Goal: Transaction & Acquisition: Book appointment/travel/reservation

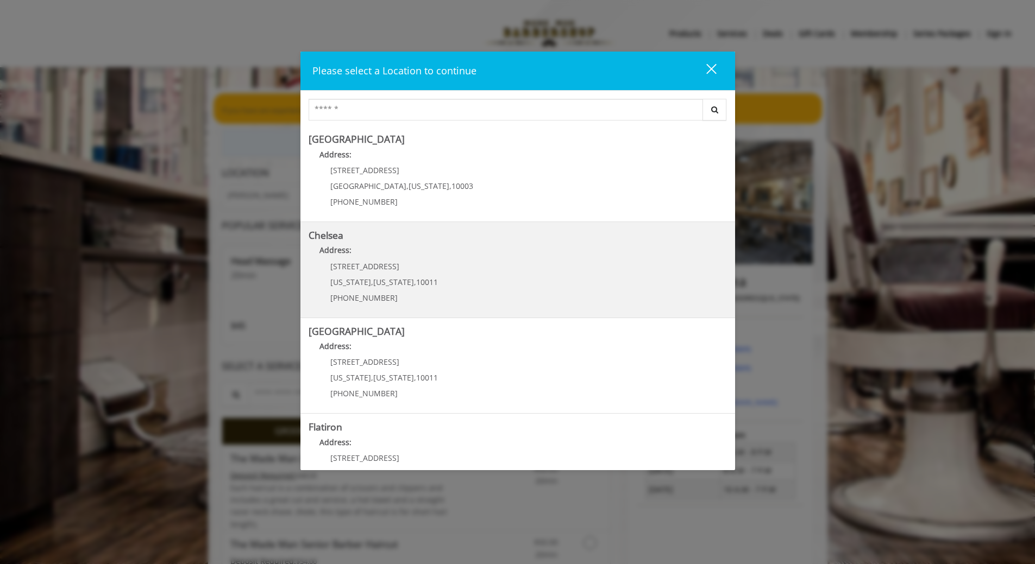
click at [516, 288] on link "Chelsea Address: 169/170 W 23rd St New York , New York , 10011 (917) 639-3902" at bounding box center [517, 269] width 418 height 79
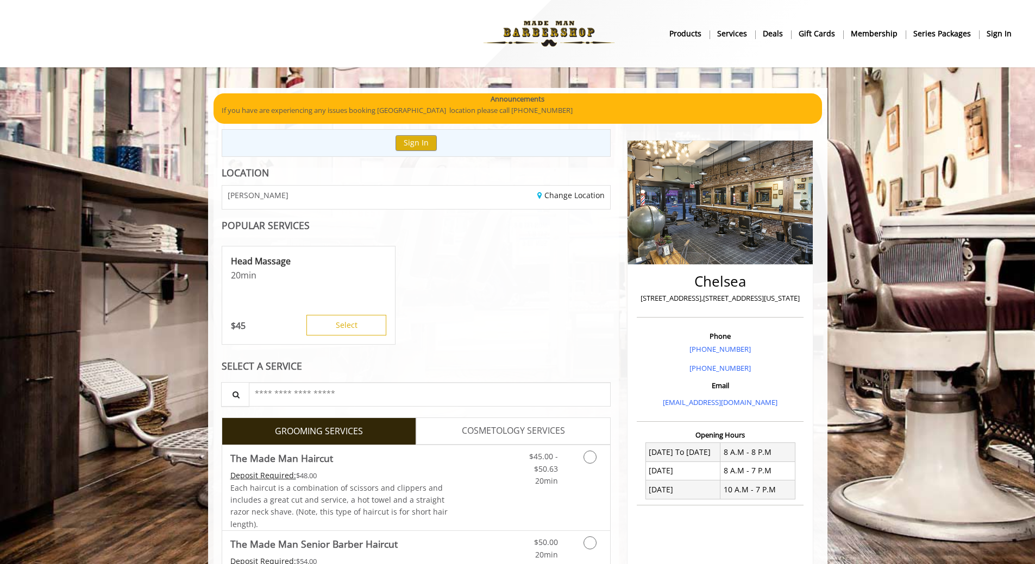
scroll to position [326, 0]
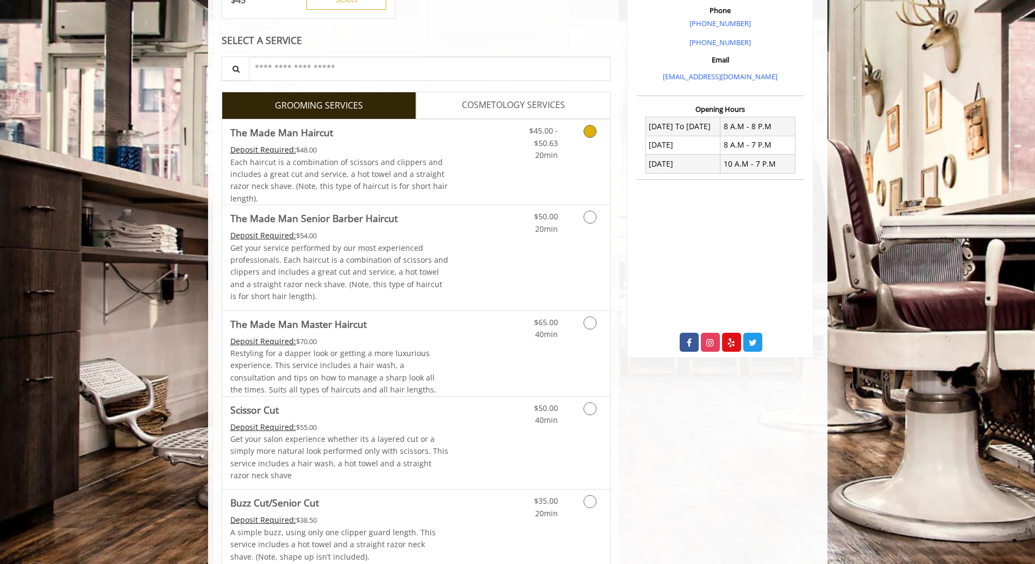
click at [470, 179] on link "Discounted Price" at bounding box center [480, 161] width 65 height 85
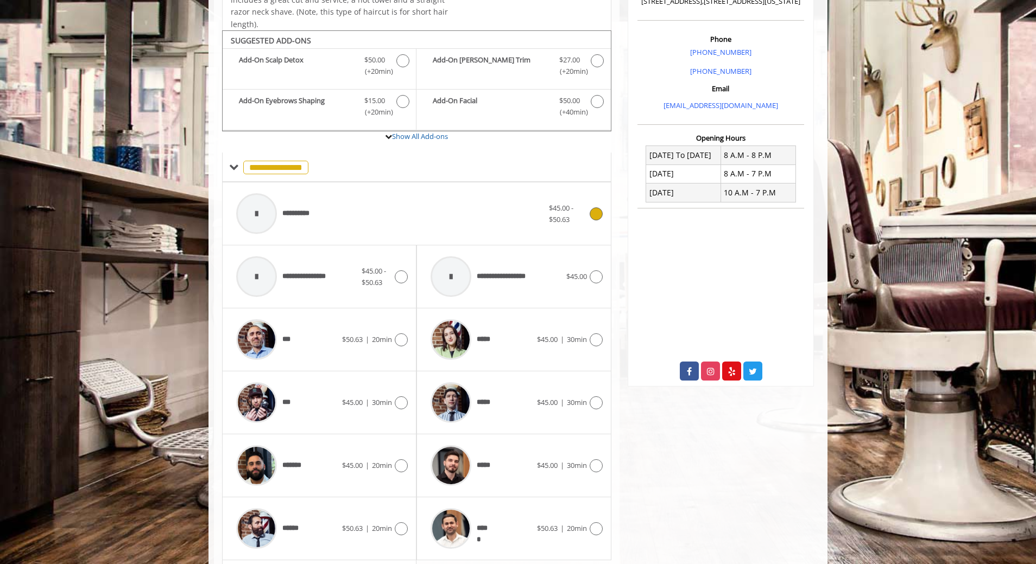
scroll to position [327, 0]
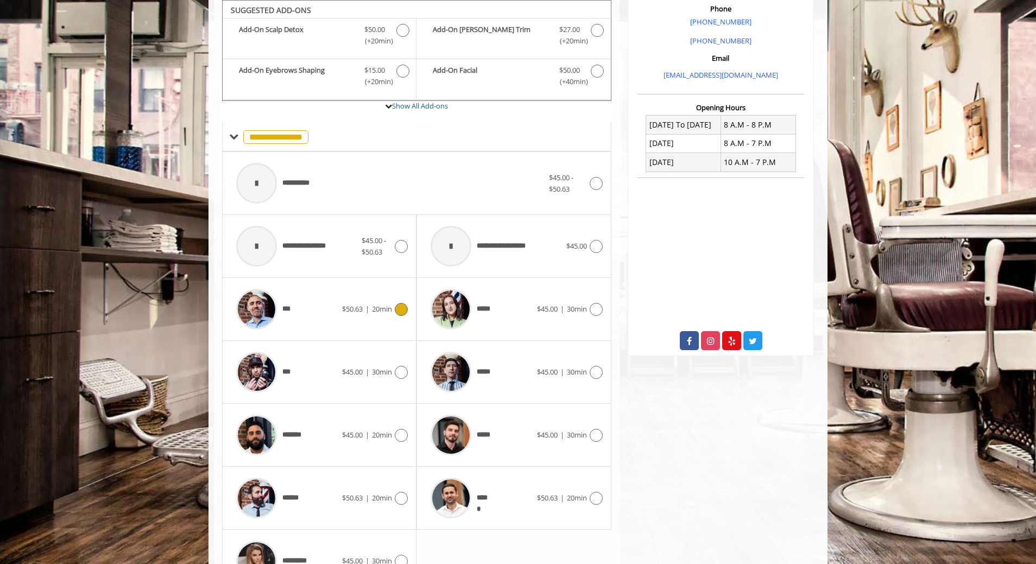
click at [340, 321] on div "***" at bounding box center [286, 309] width 111 height 52
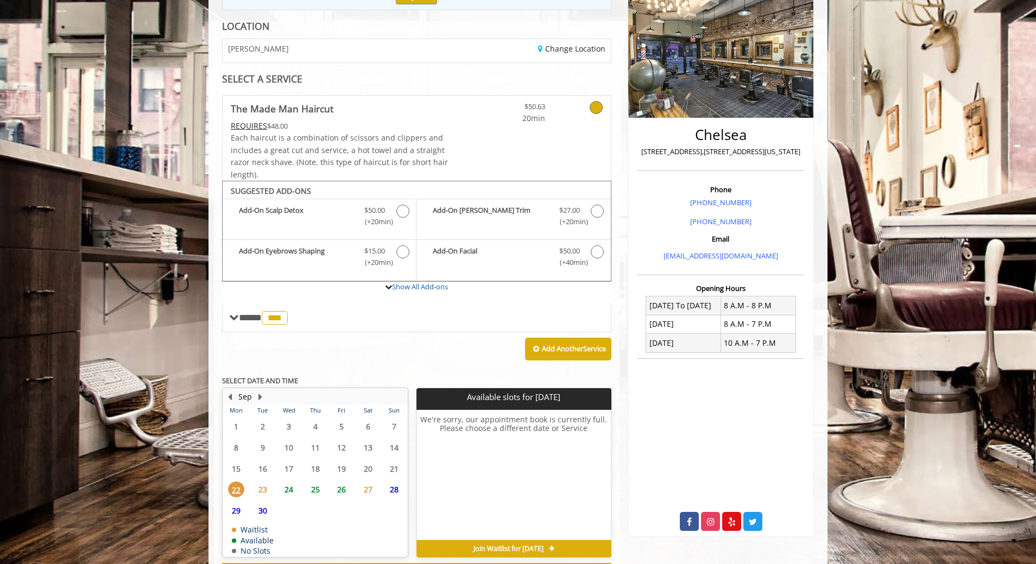
scroll to position [194, 0]
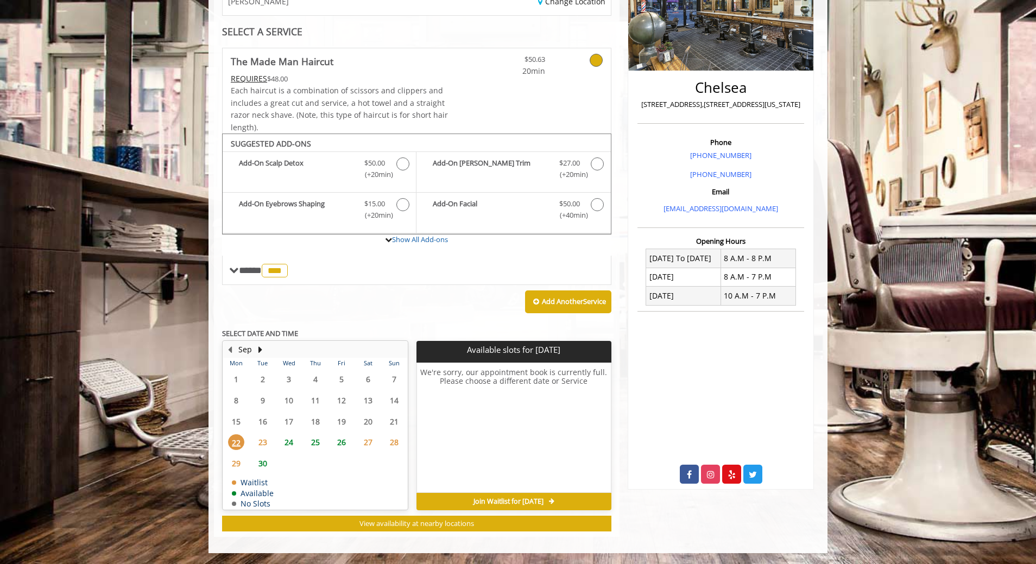
click at [289, 443] on span "24" at bounding box center [289, 442] width 16 height 16
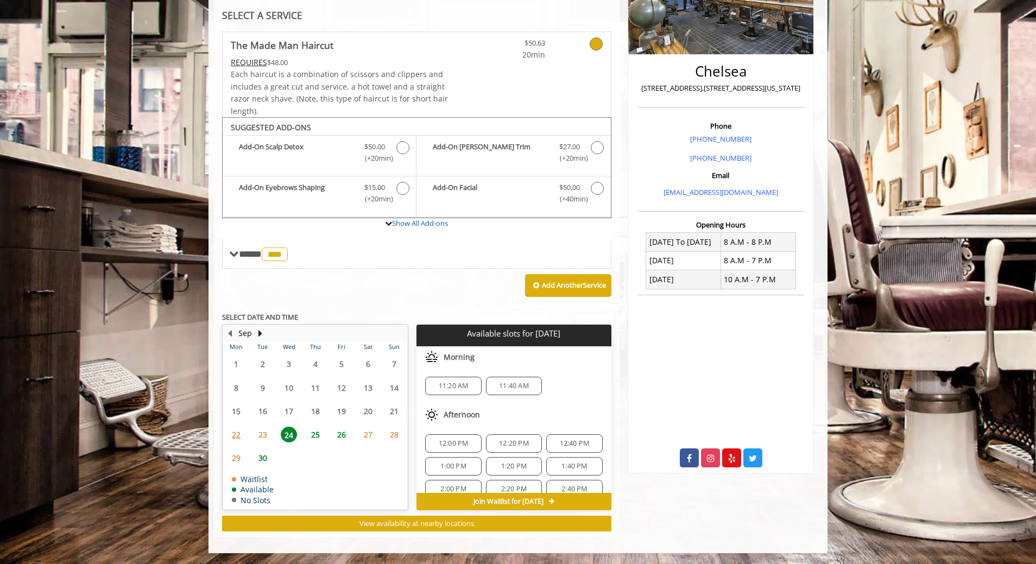
scroll to position [60, 0]
click at [463, 474] on span "4:40 PM" at bounding box center [453, 475] width 26 height 9
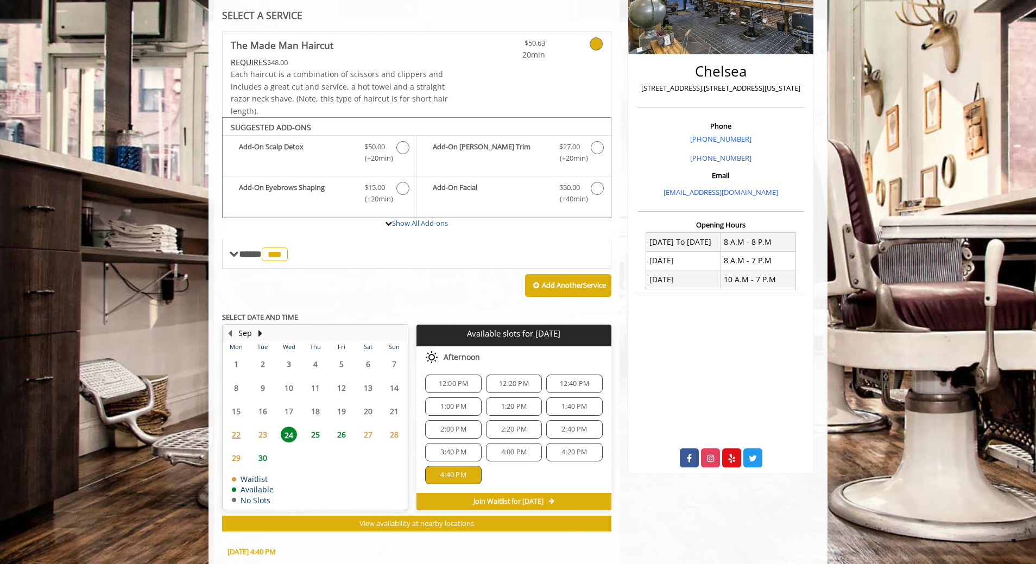
scroll to position [406, 0]
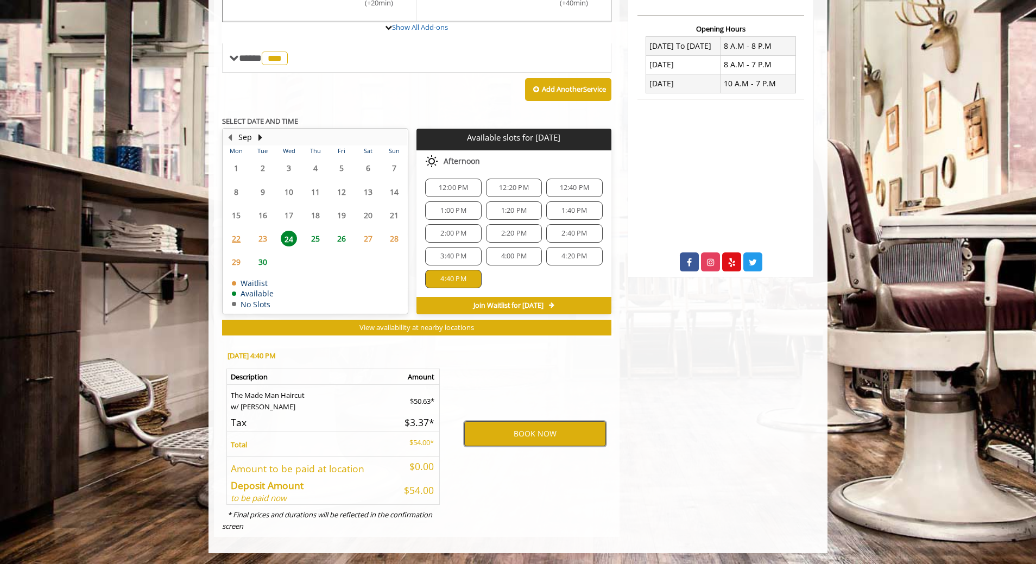
click at [514, 433] on button "BOOK NOW" at bounding box center [535, 433] width 142 height 25
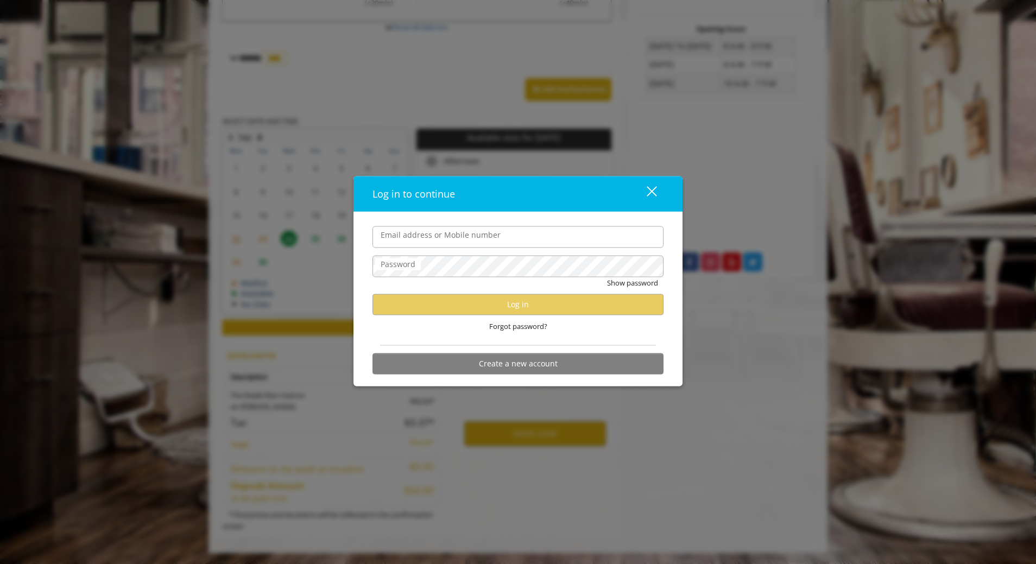
click at [506, 239] on input "Email address or Mobile number" at bounding box center [518, 237] width 291 height 22
click at [527, 328] on span "Forgot password?" at bounding box center [518, 325] width 58 height 11
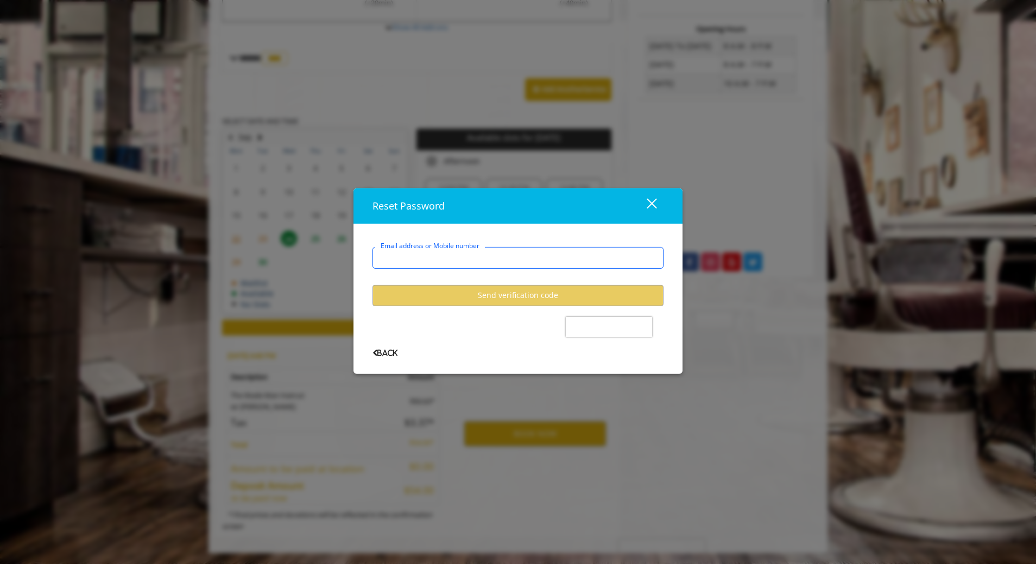
click at [504, 261] on input "Email address or Mobile number" at bounding box center [518, 258] width 291 height 22
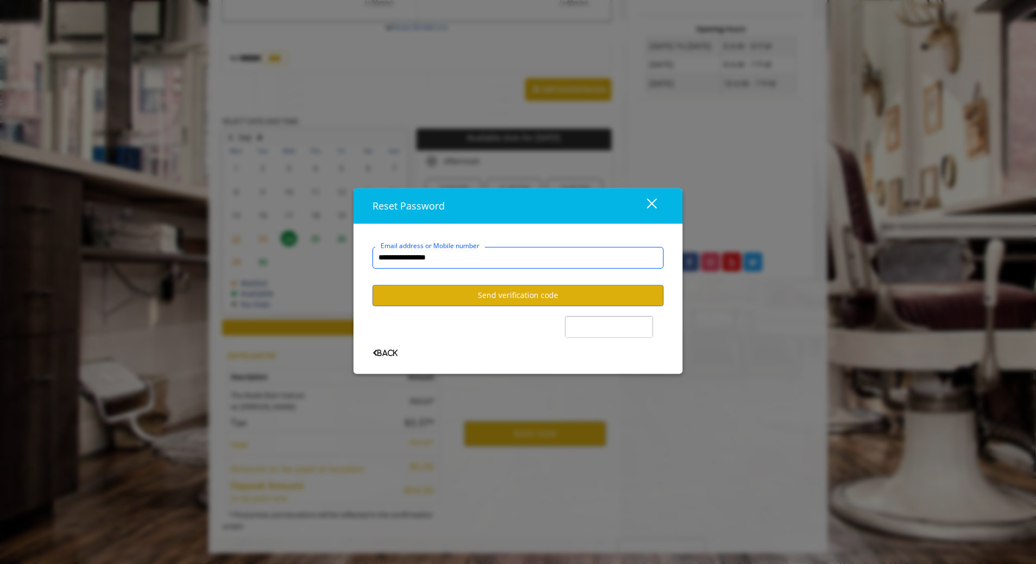
type input "**********"
click at [516, 302] on button "Send verification code" at bounding box center [518, 295] width 291 height 21
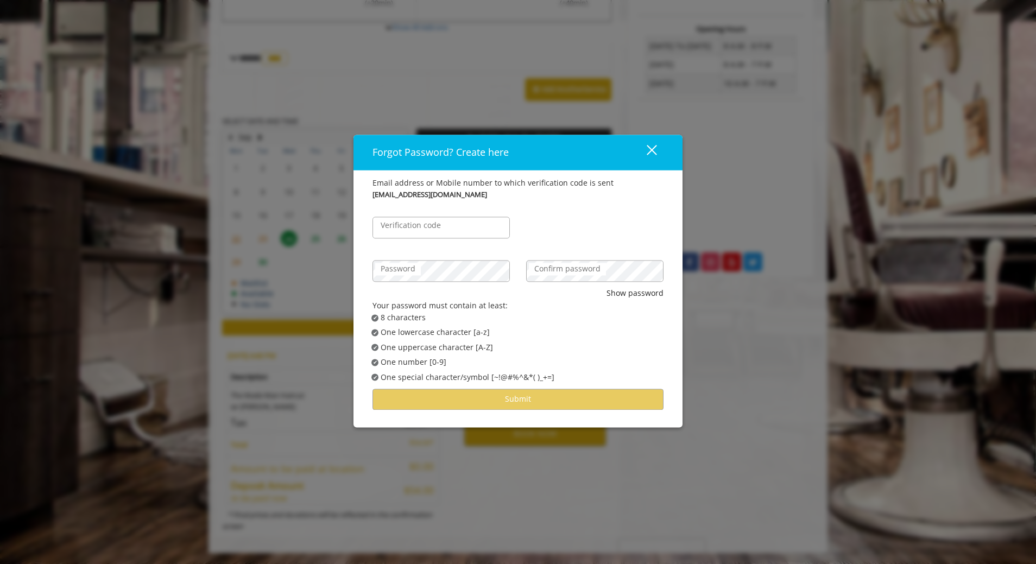
click at [426, 225] on label "Verification code" at bounding box center [410, 226] width 71 height 12
click at [426, 225] on input "Verification code" at bounding box center [441, 228] width 137 height 22
click at [646, 291] on button "Show password" at bounding box center [635, 294] width 57 height 12
click at [366, 273] on div "Password" at bounding box center [441, 265] width 154 height 43
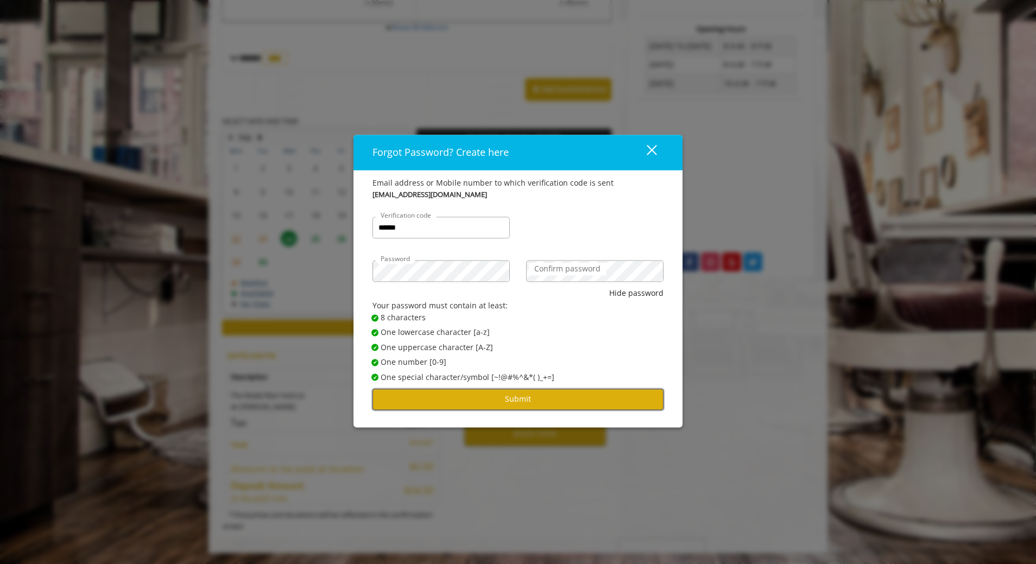
click at [563, 401] on button "Submit" at bounding box center [518, 399] width 291 height 21
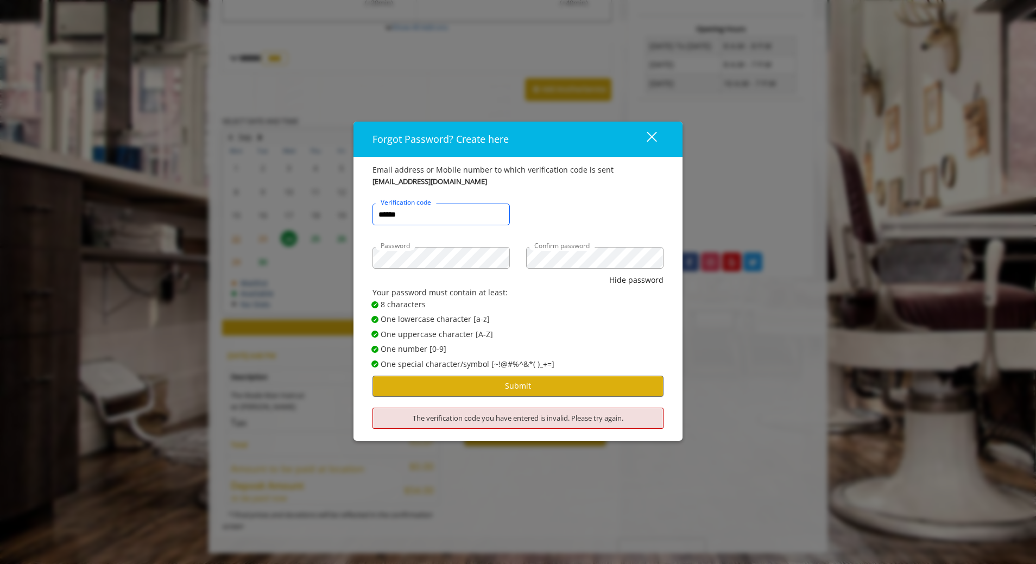
click at [396, 217] on input "******" at bounding box center [441, 215] width 137 height 22
type input "******"
drag, startPoint x: 634, startPoint y: 200, endPoint x: 639, endPoint y: 214, distance: 14.6
click at [634, 200] on div "****** Verification code" at bounding box center [517, 208] width 307 height 43
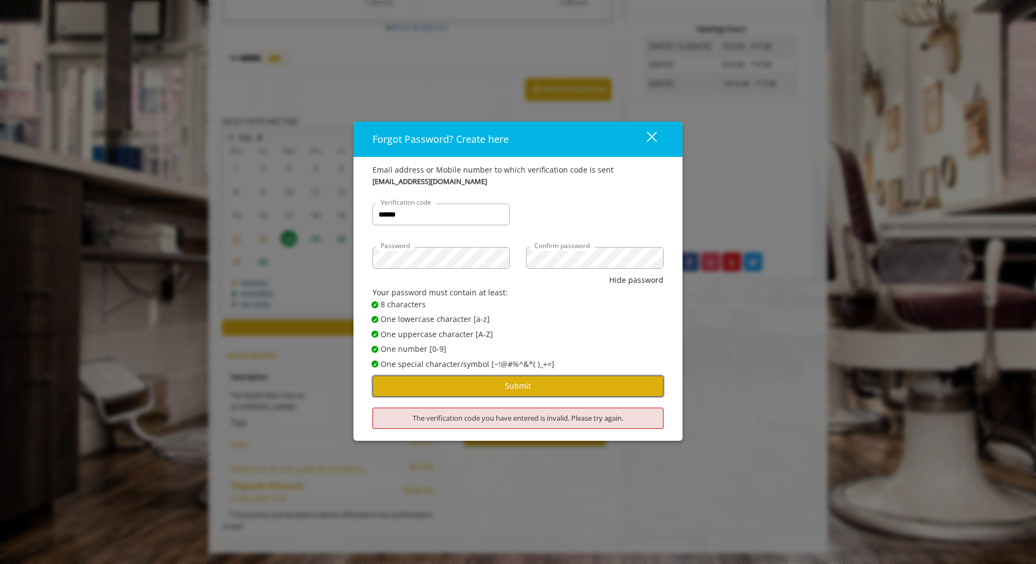
click at [560, 386] on button "Submit" at bounding box center [518, 386] width 291 height 21
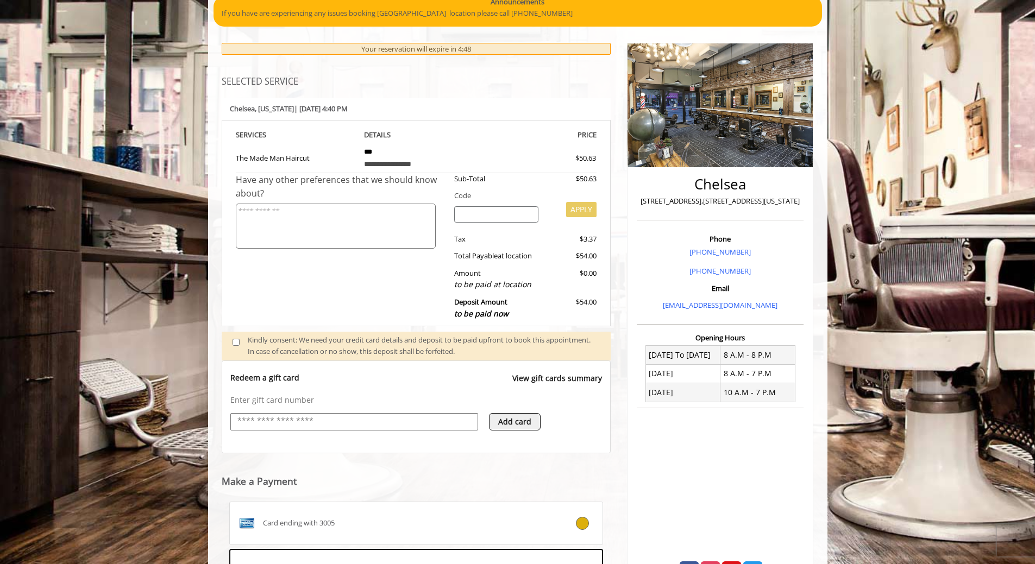
scroll to position [260, 0]
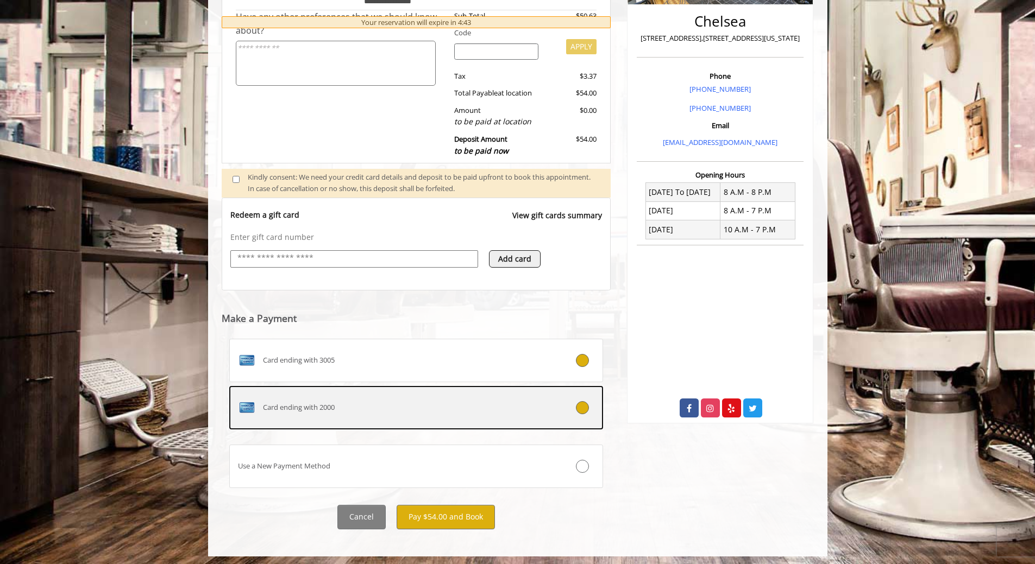
click at [499, 392] on label "Card ending with 2000" at bounding box center [416, 407] width 374 height 43
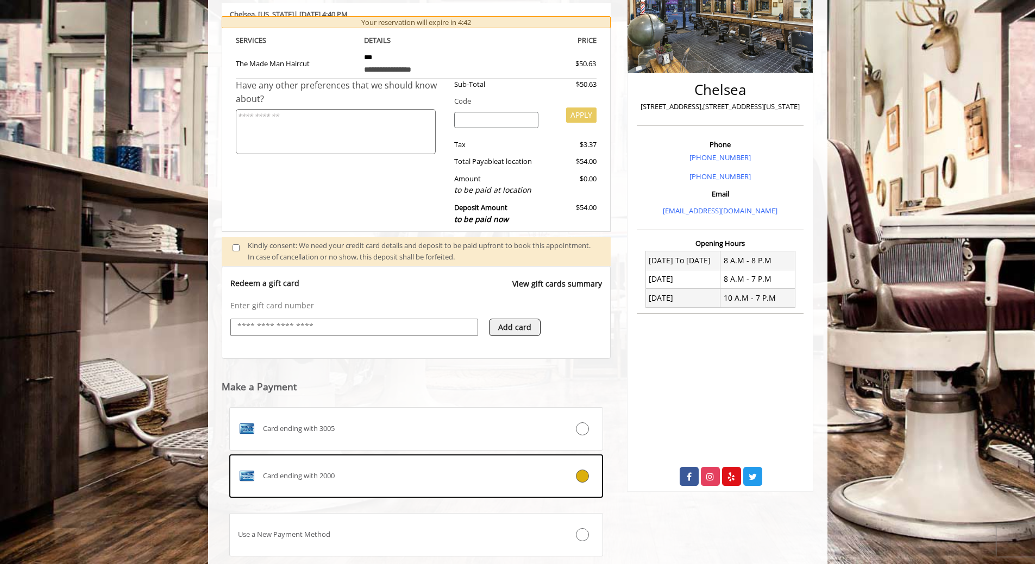
scroll to position [263, 0]
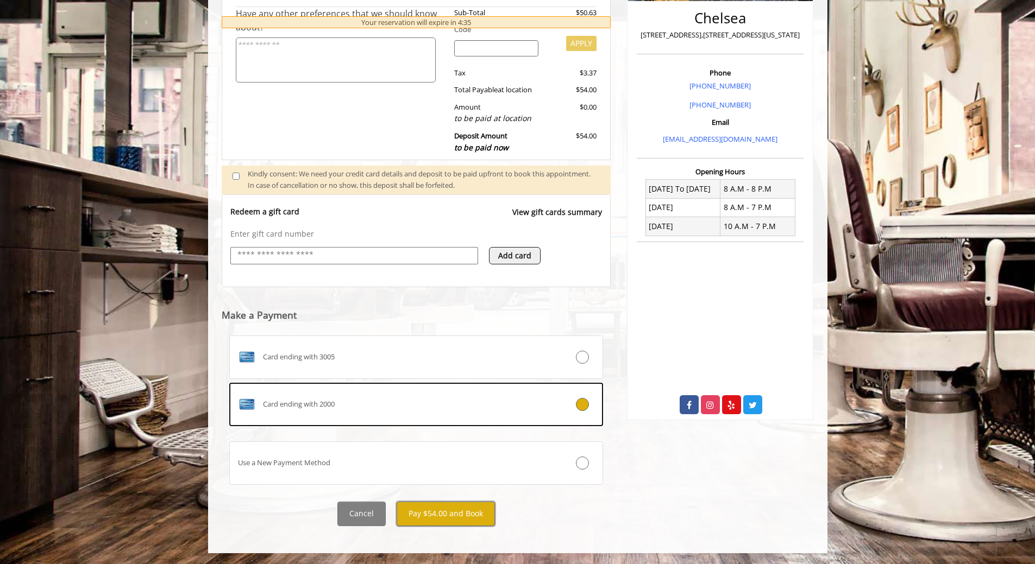
click at [441, 518] on button "Pay $54.00 and Book" at bounding box center [445, 514] width 98 height 24
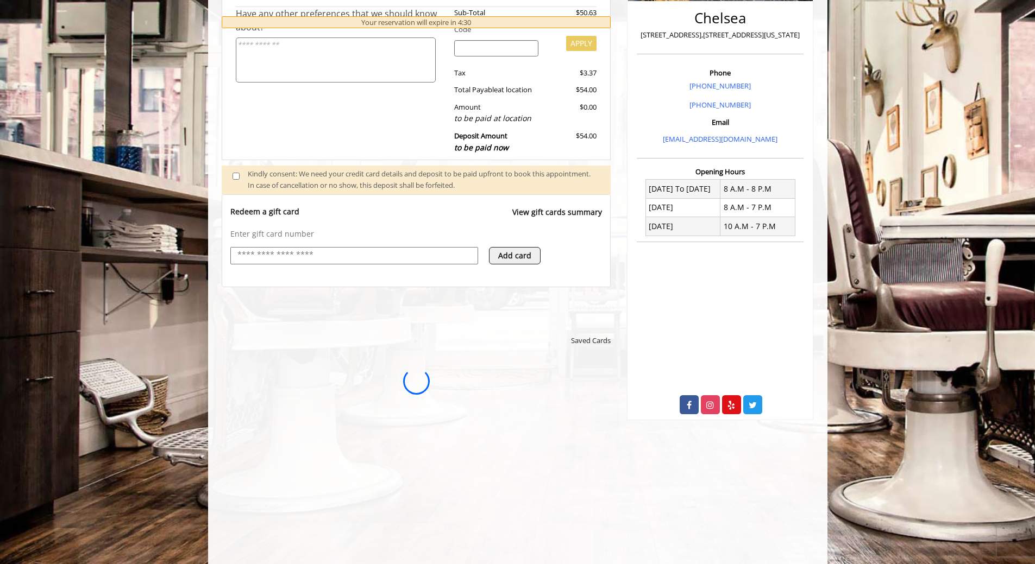
scroll to position [0, 0]
